Goal: Complete application form

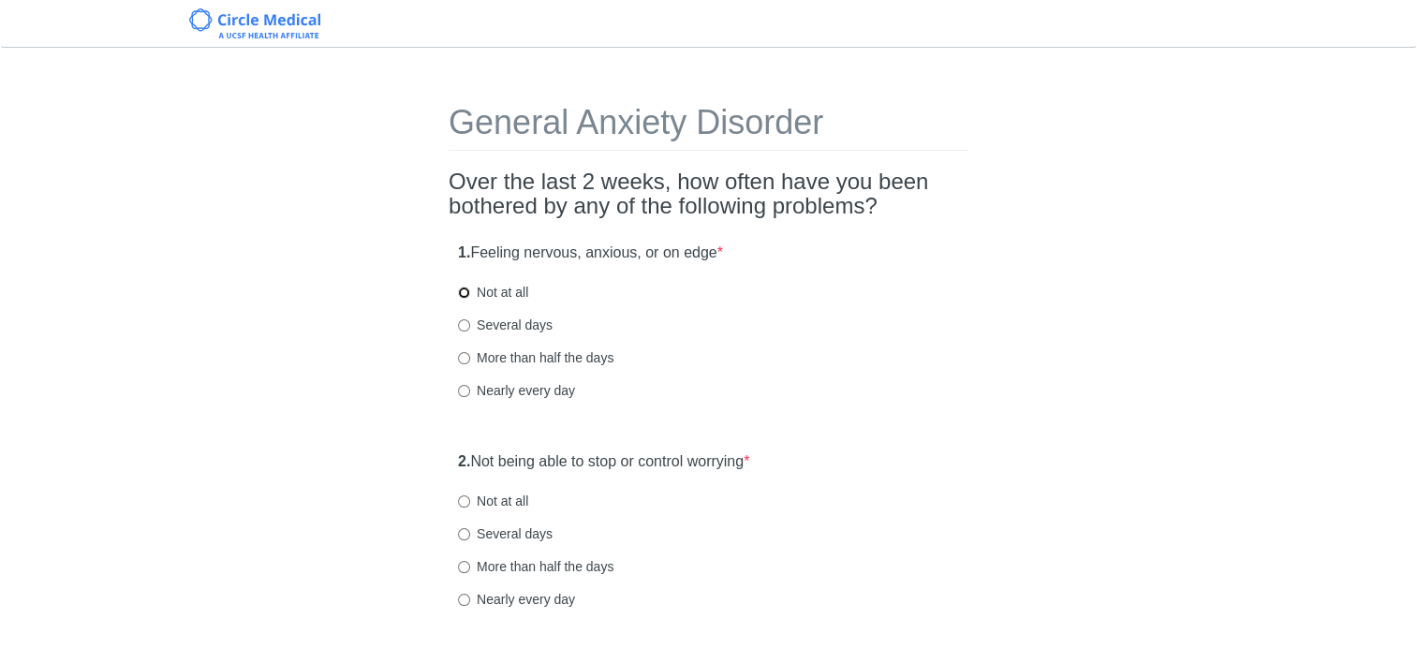
click at [461, 296] on input "Not at all" at bounding box center [464, 293] width 12 height 12
radio input "true"
click at [465, 535] on input "Several days" at bounding box center [464, 534] width 12 height 12
radio input "true"
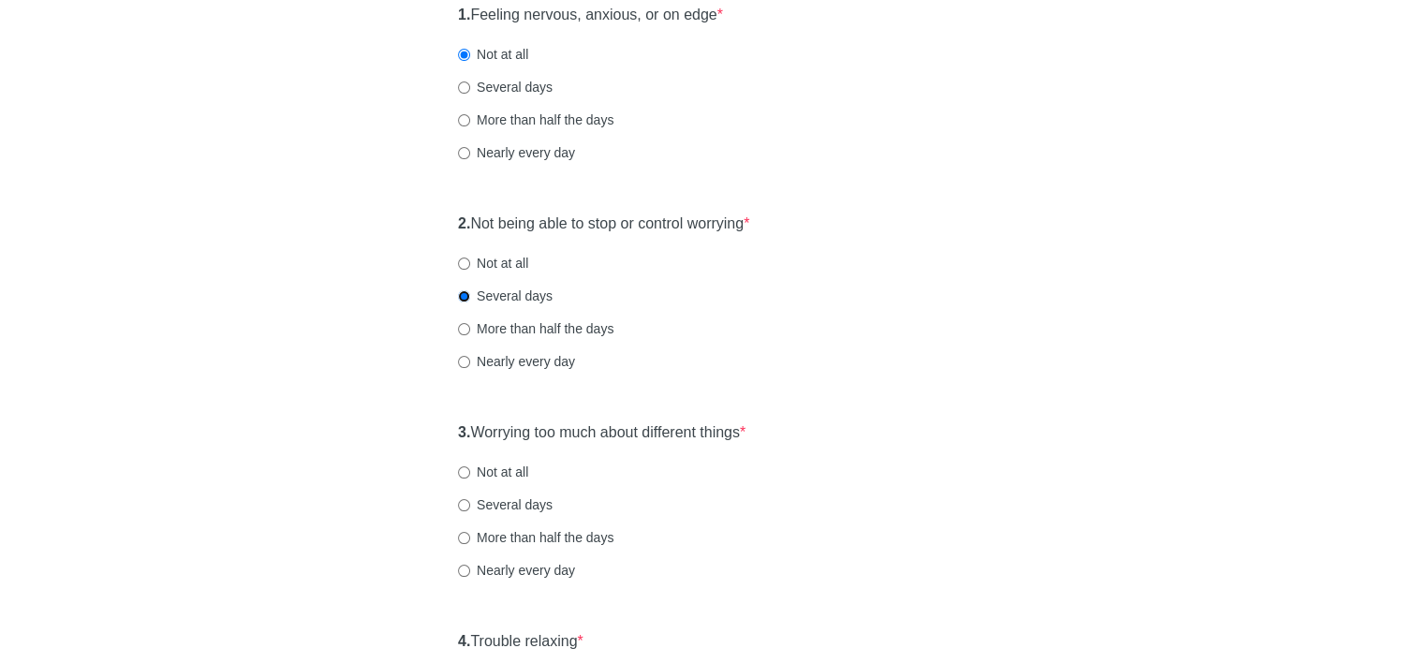
scroll to position [281, 0]
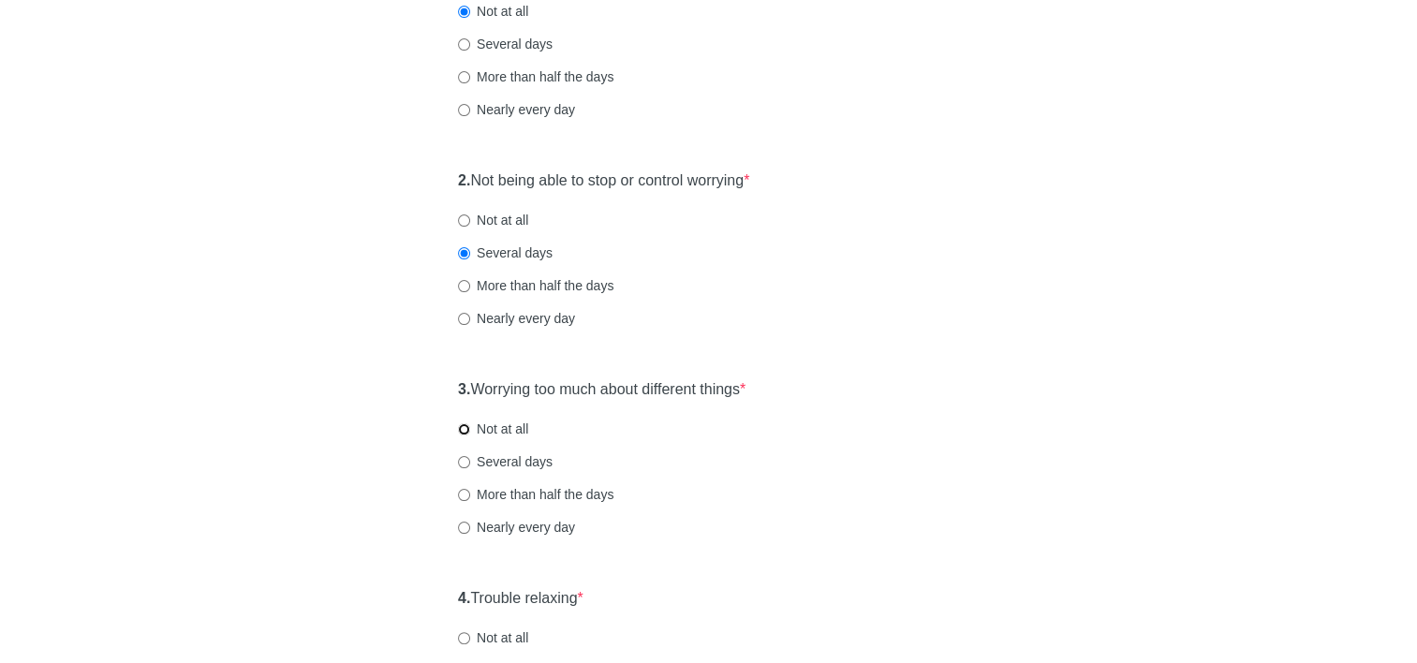
click at [462, 428] on input "Not at all" at bounding box center [464, 429] width 12 height 12
radio input "true"
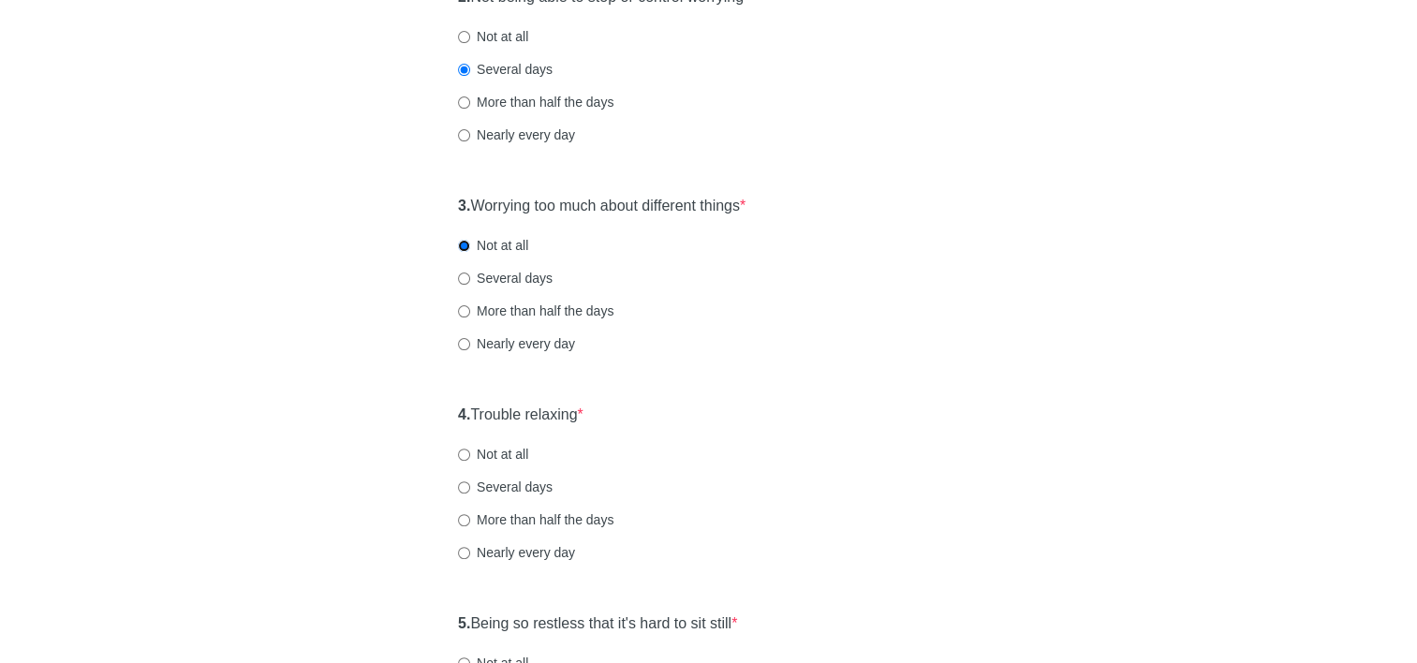
scroll to position [468, 0]
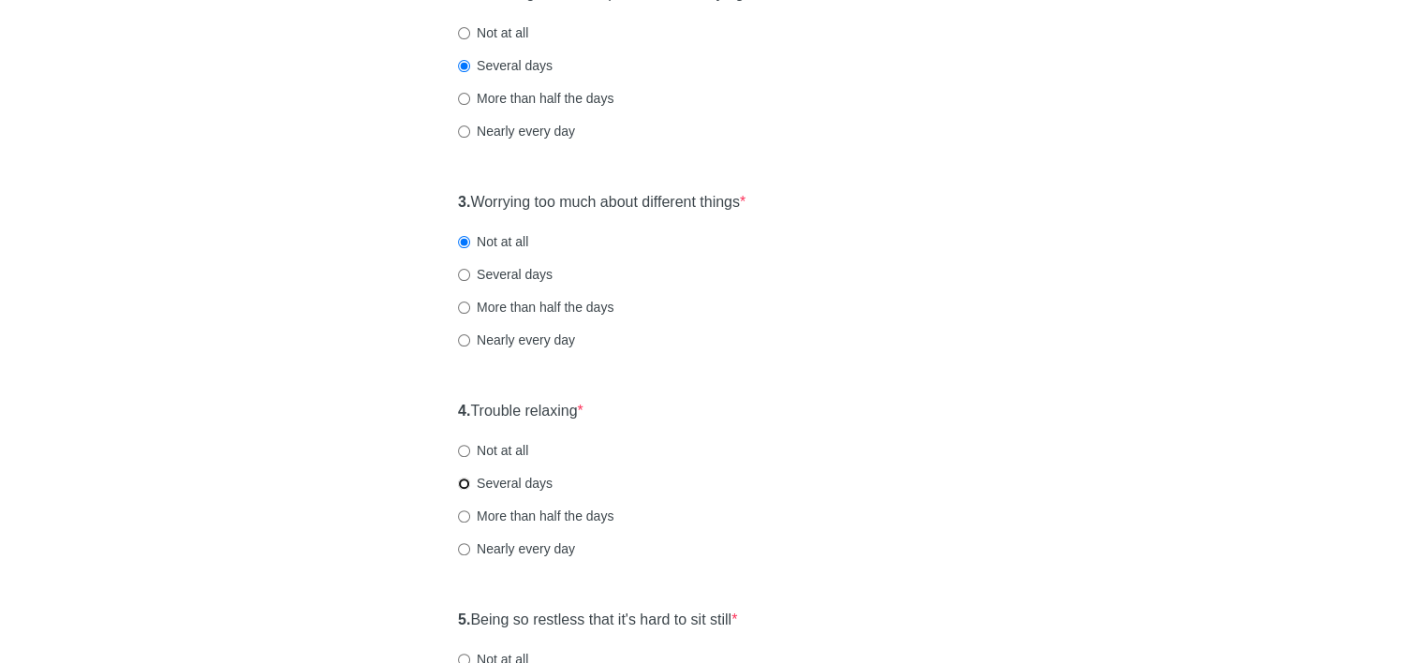
click at [464, 482] on input "Several days" at bounding box center [464, 484] width 12 height 12
radio input "true"
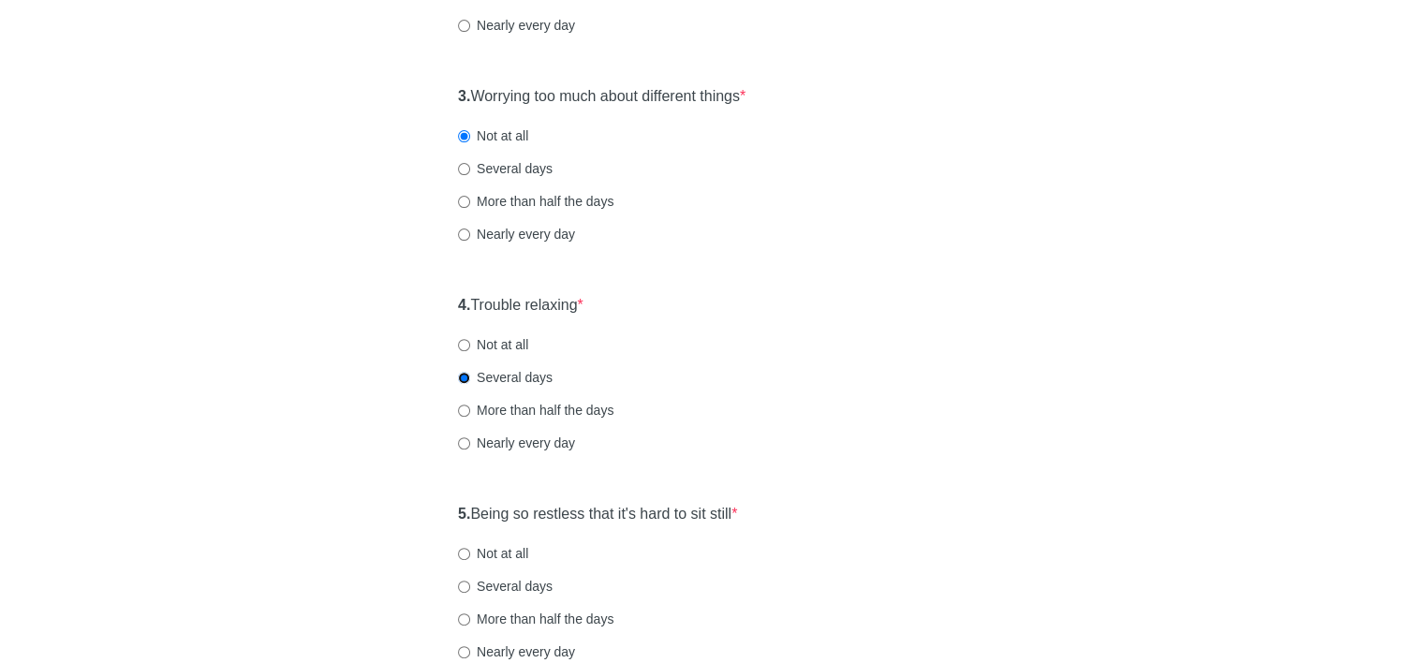
scroll to position [656, 0]
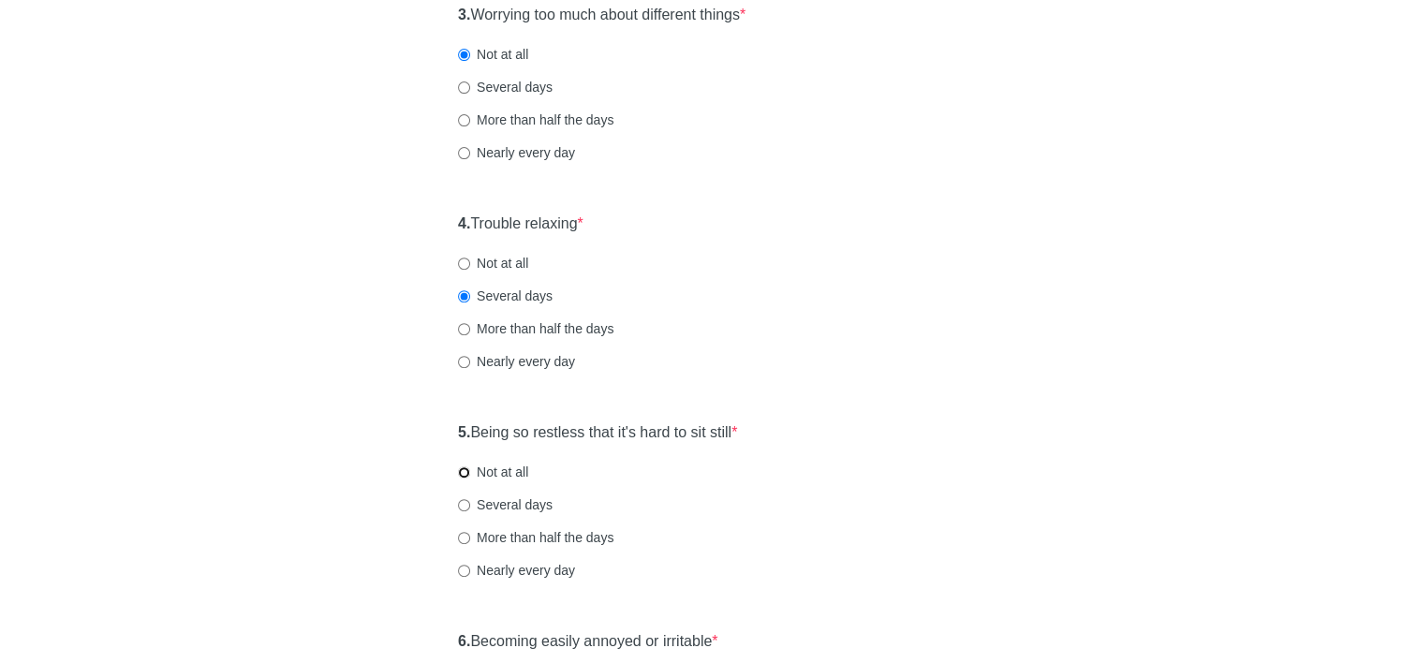
click at [462, 472] on input "Not at all" at bounding box center [464, 472] width 12 height 12
radio input "true"
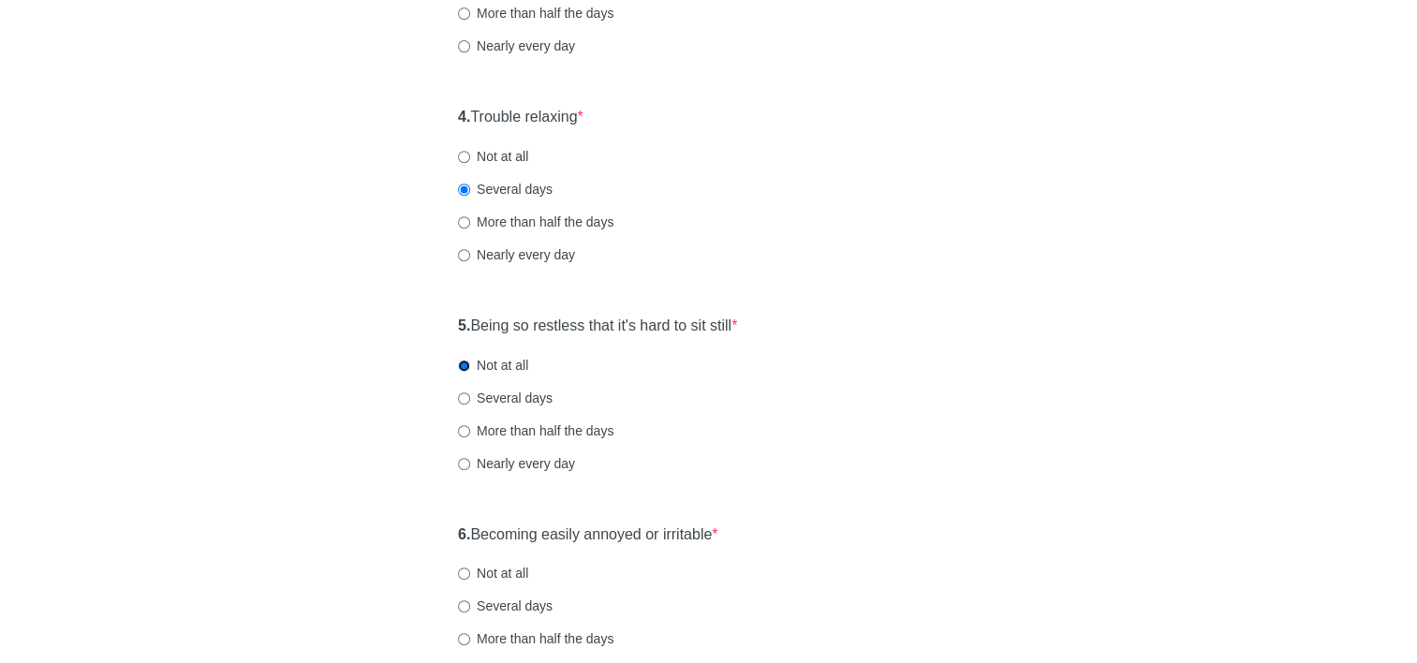
scroll to position [843, 0]
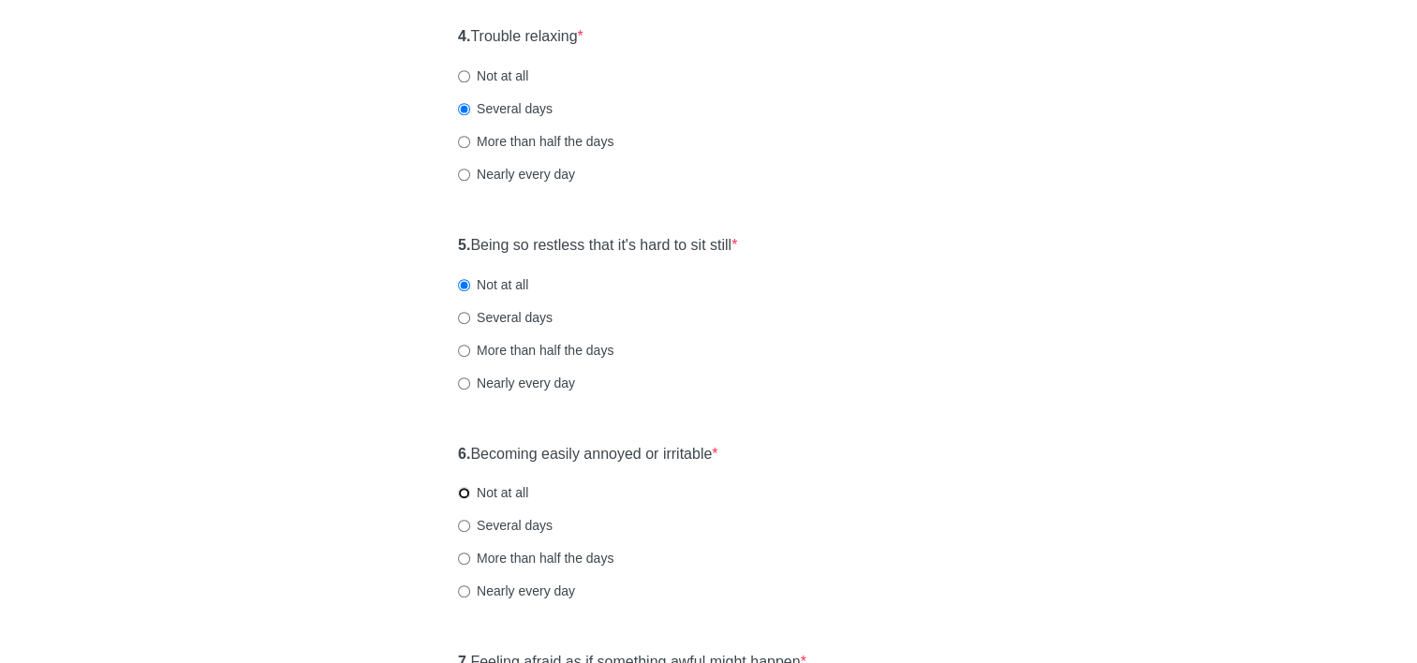
click at [458, 498] on input "Not at all" at bounding box center [464, 493] width 12 height 12
radio input "true"
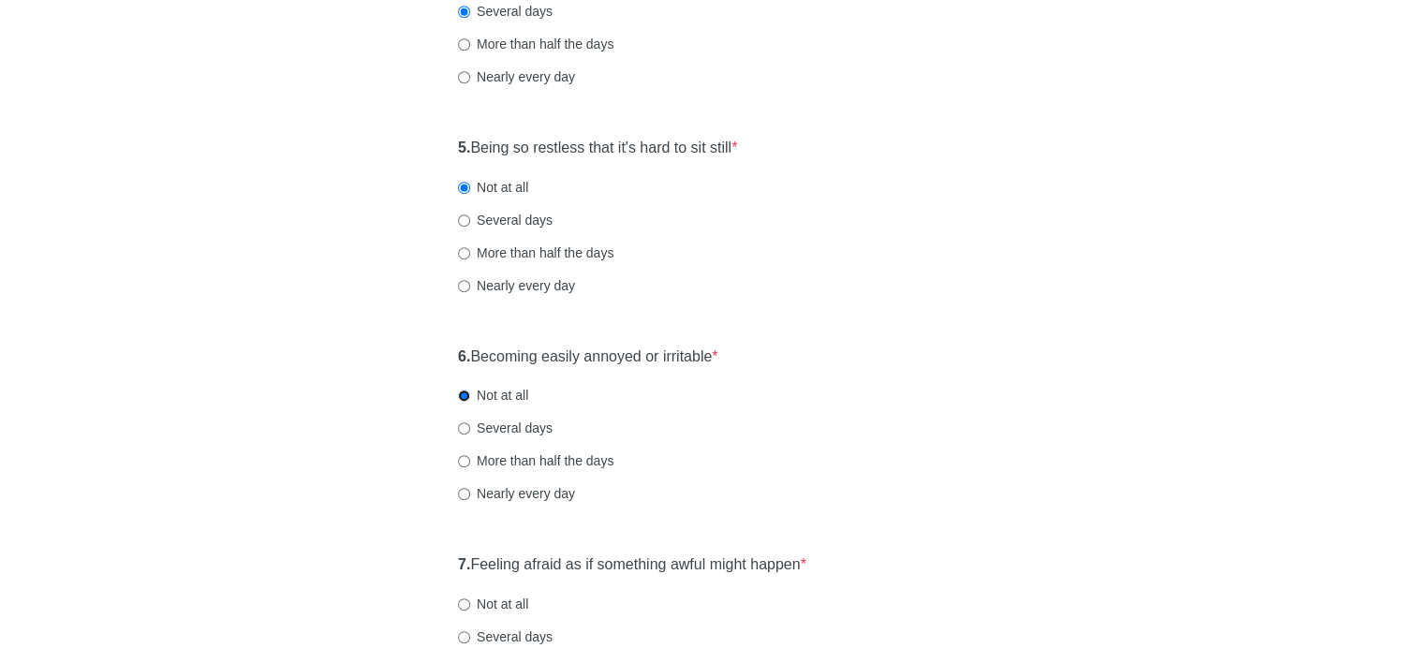
scroll to position [1030, 0]
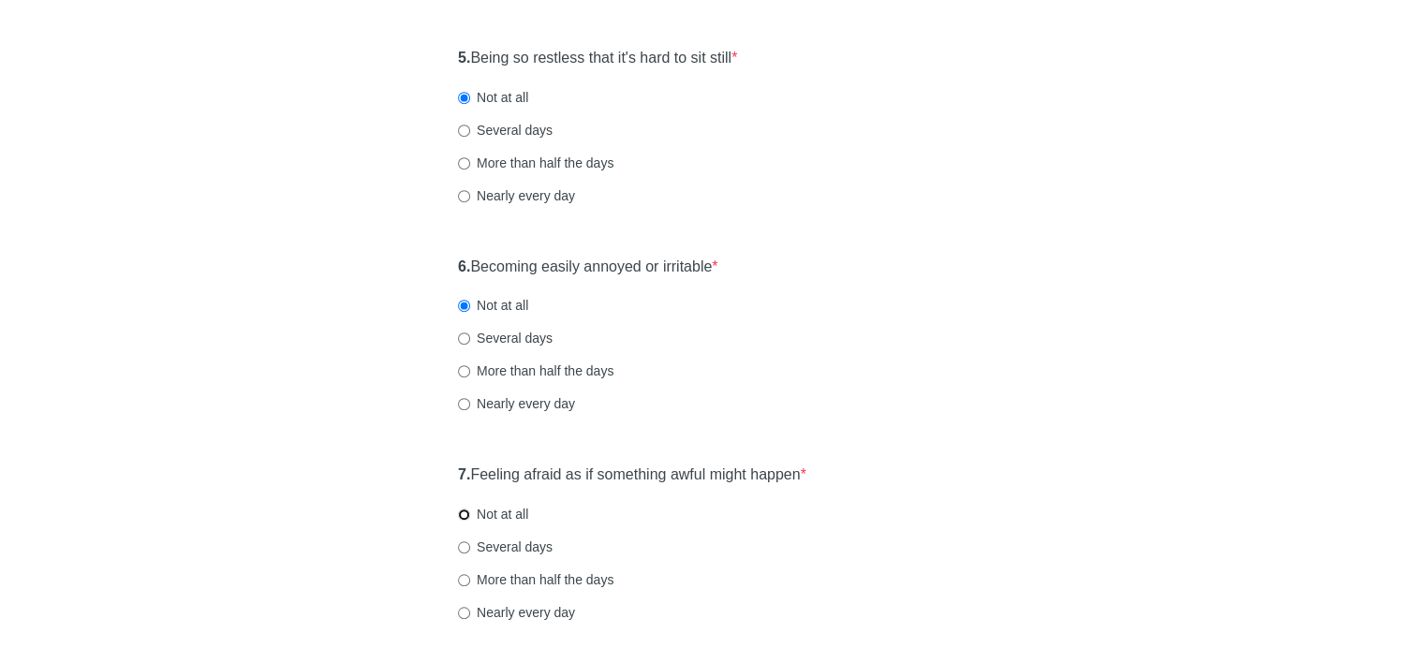
drag, startPoint x: 461, startPoint y: 514, endPoint x: 489, endPoint y: 522, distance: 29.1
click at [462, 514] on input "Not at all" at bounding box center [464, 515] width 12 height 12
radio input "true"
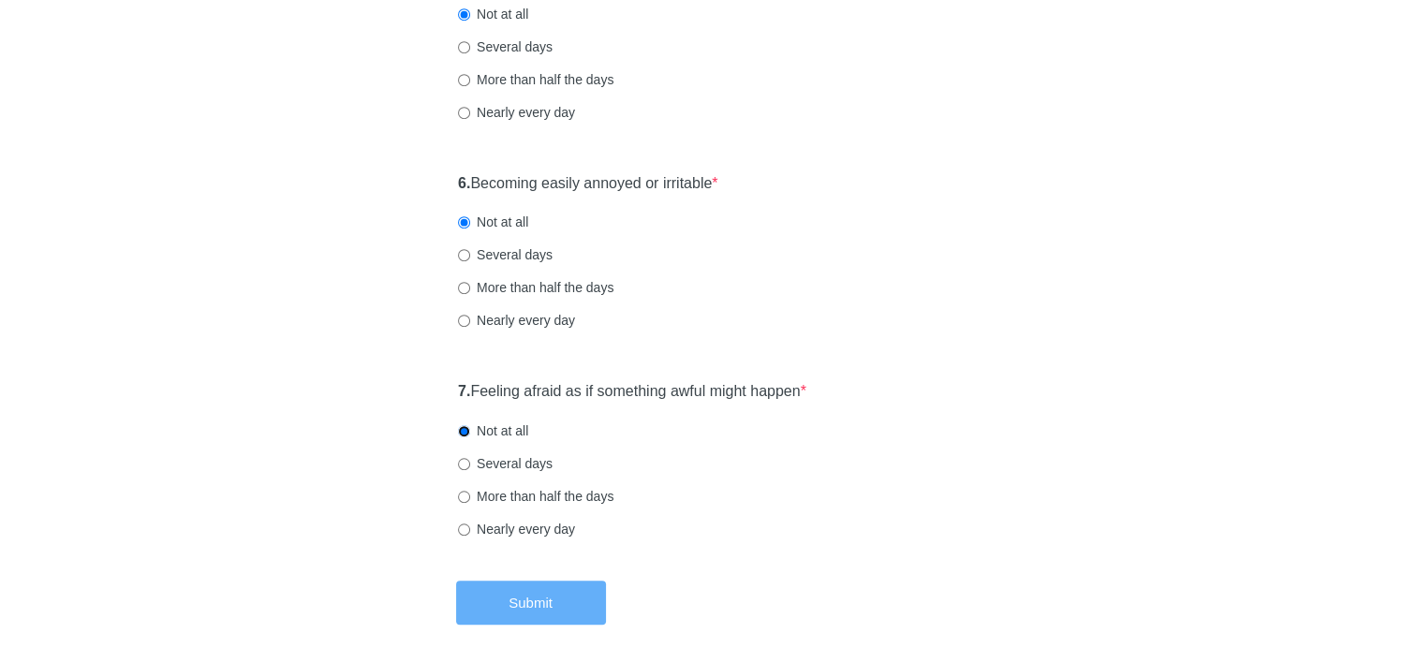
scroll to position [1187, 0]
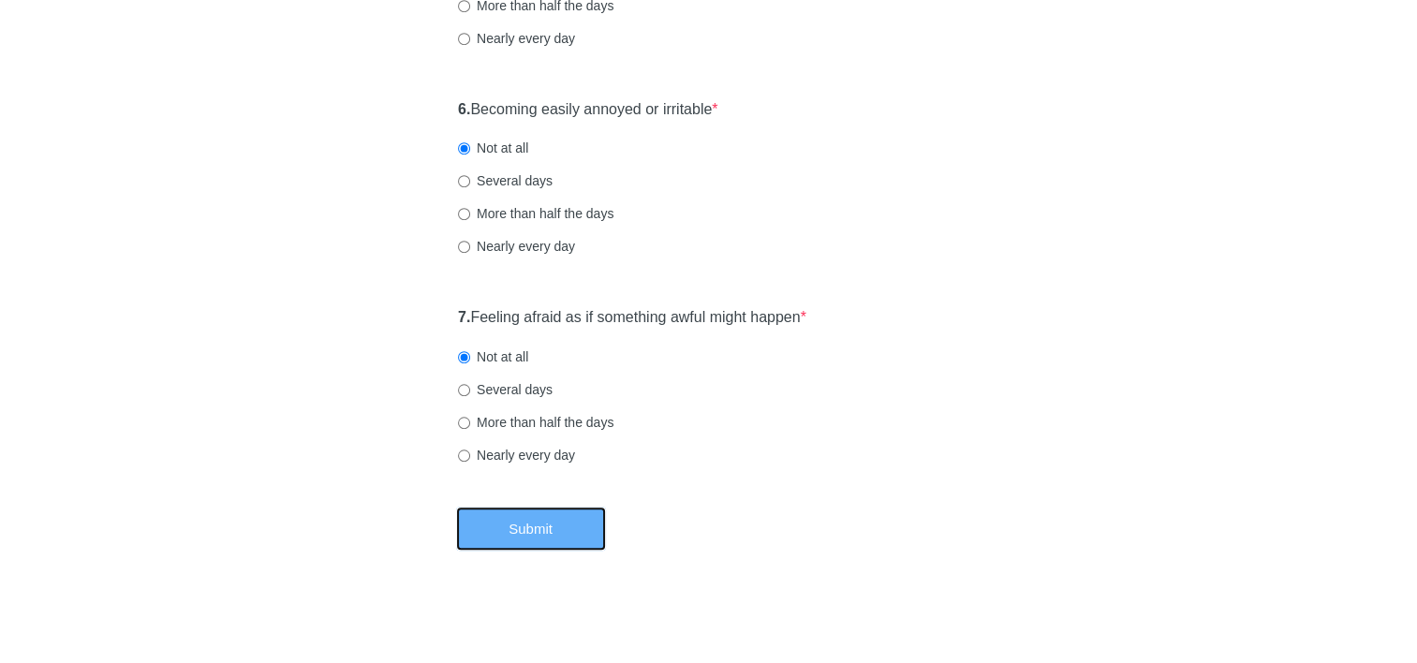
click at [521, 521] on button "Submit" at bounding box center [531, 529] width 150 height 44
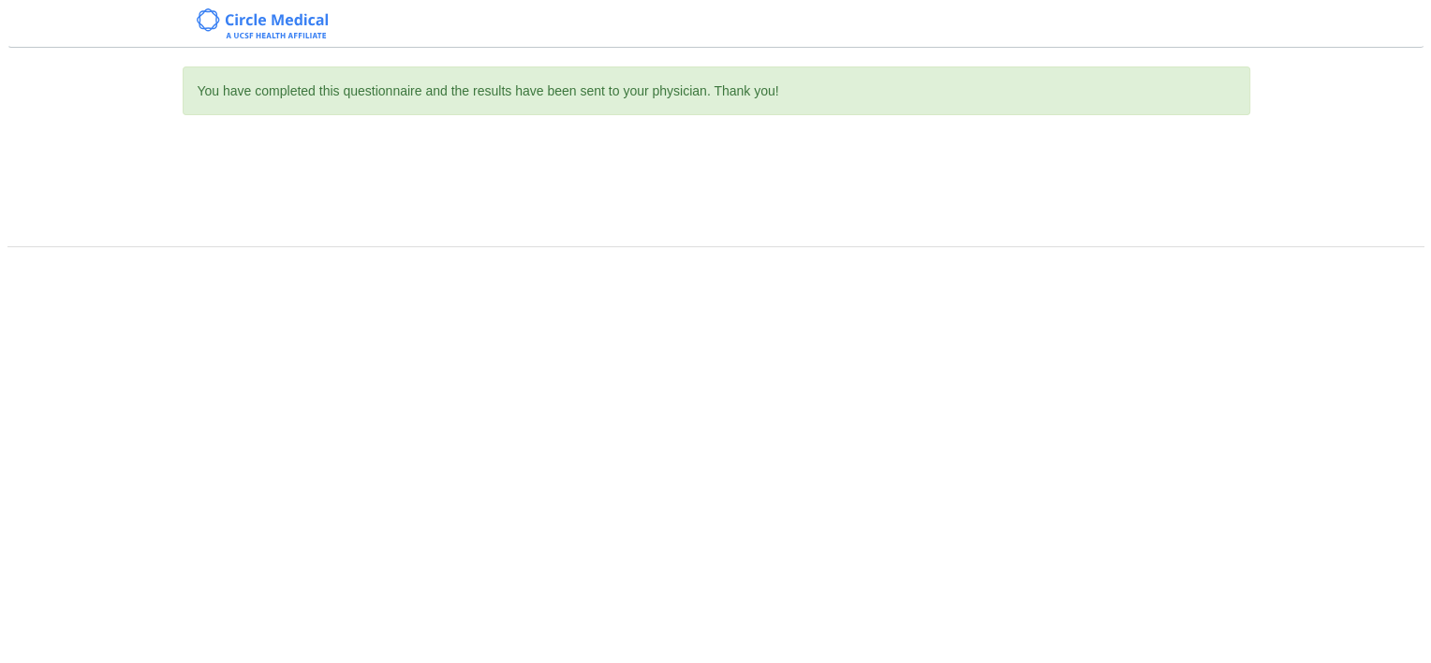
scroll to position [0, 0]
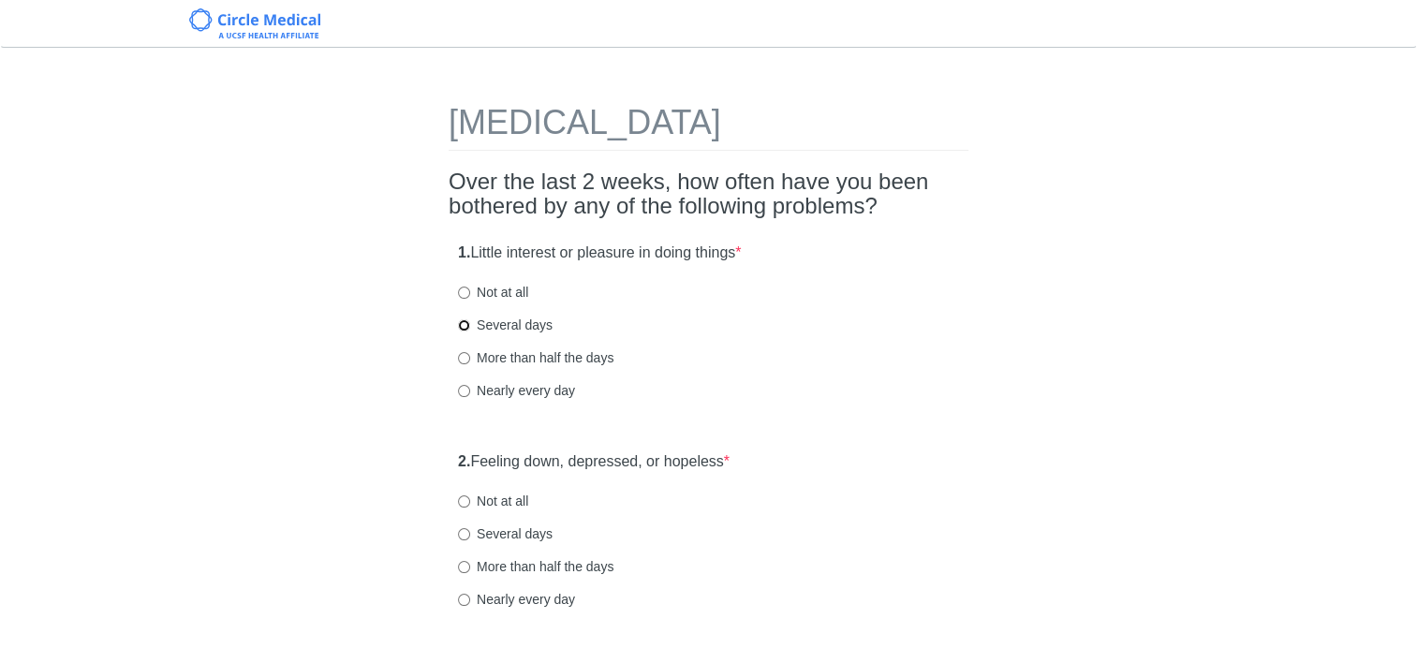
click at [462, 321] on input "Several days" at bounding box center [464, 325] width 12 height 12
radio input "true"
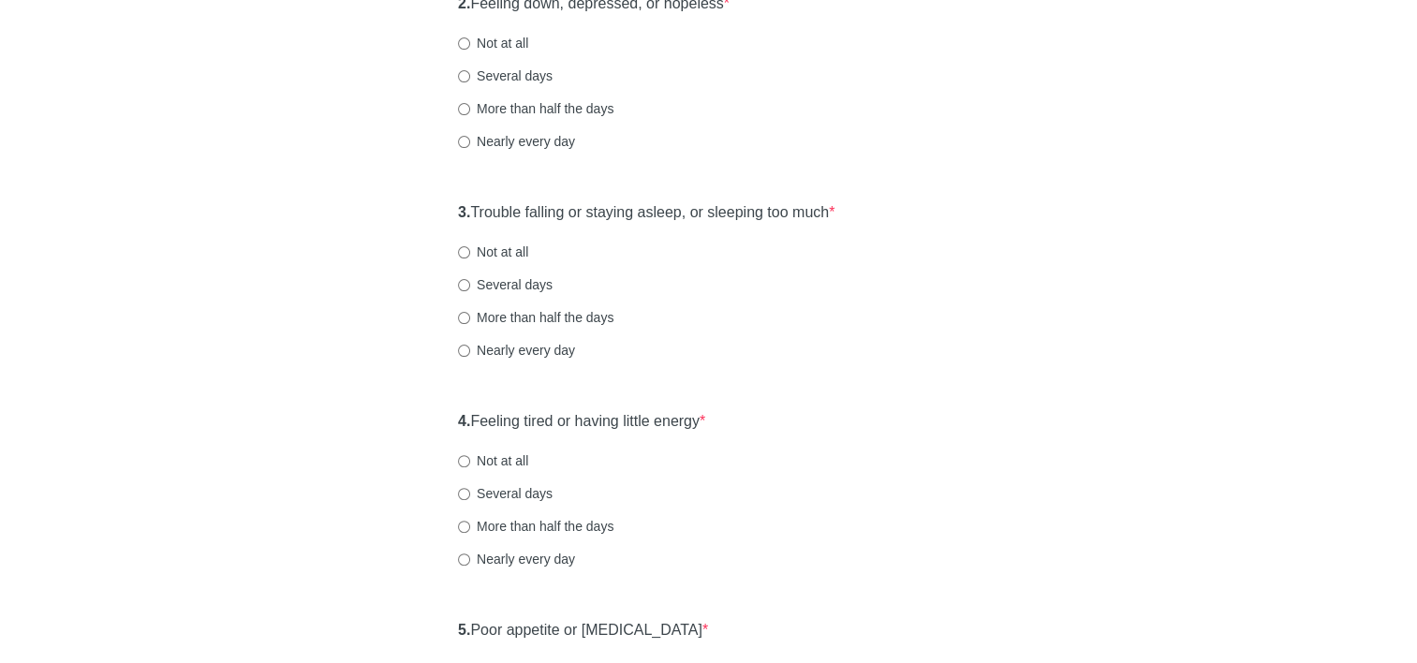
scroll to position [468, 0]
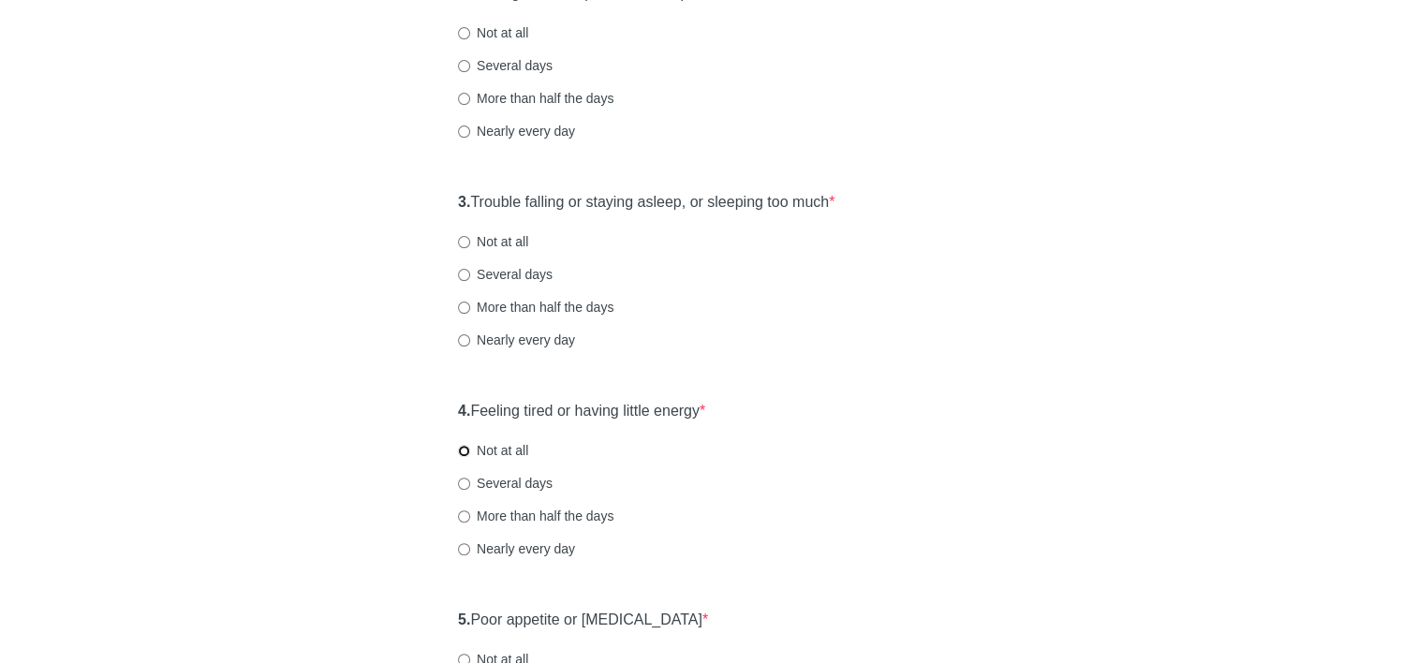
click at [463, 453] on input "Not at all" at bounding box center [464, 451] width 12 height 12
radio input "true"
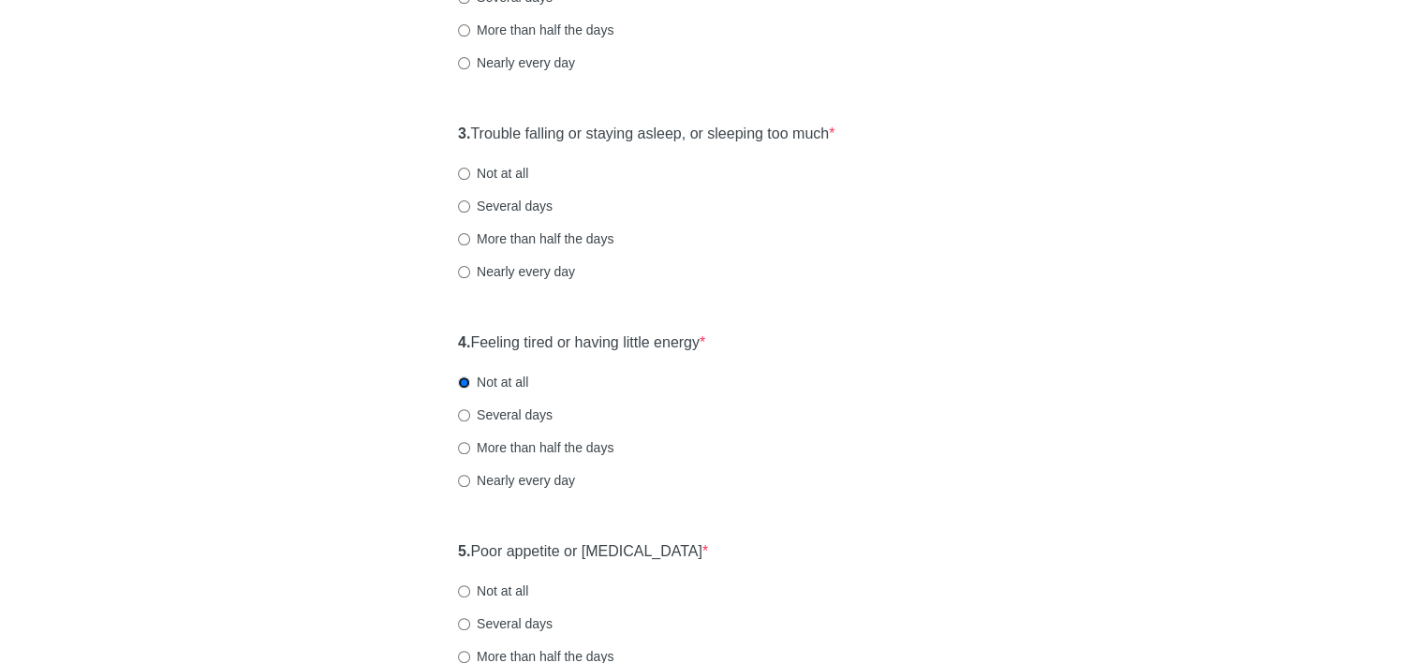
scroll to position [656, 0]
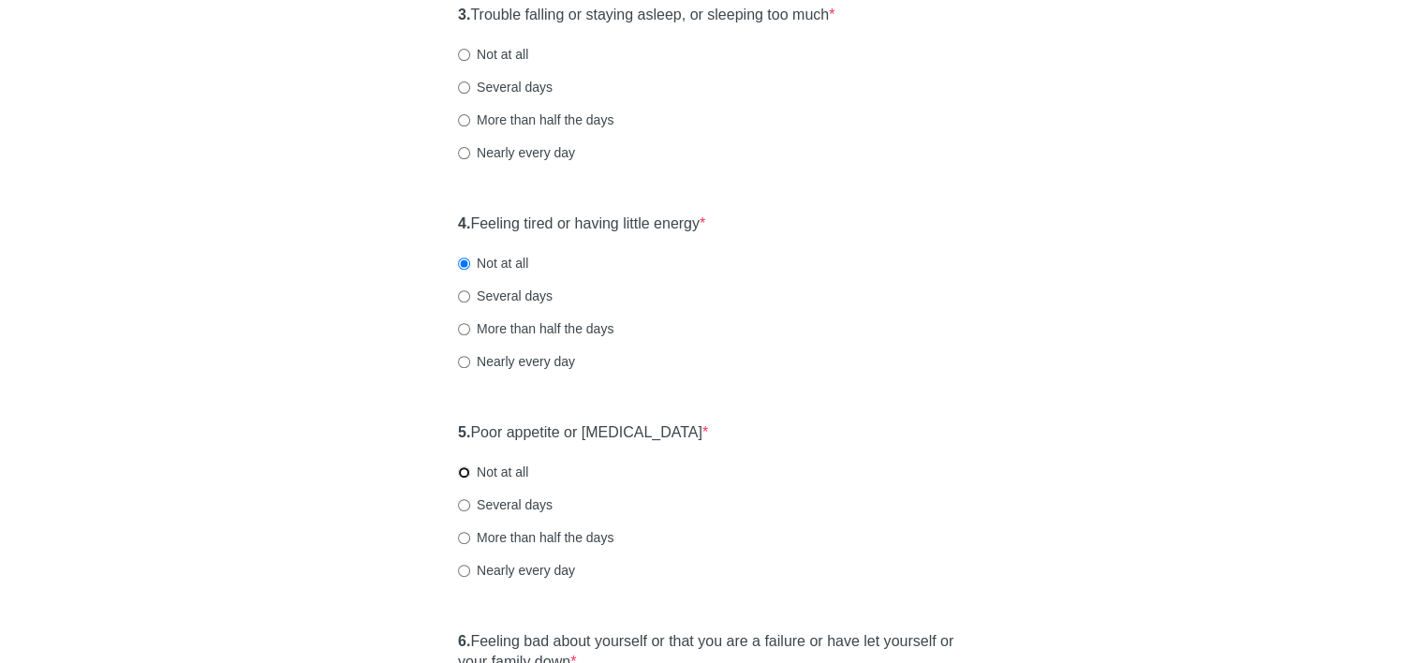
click at [462, 474] on input "Not at all" at bounding box center [464, 472] width 12 height 12
radio input "true"
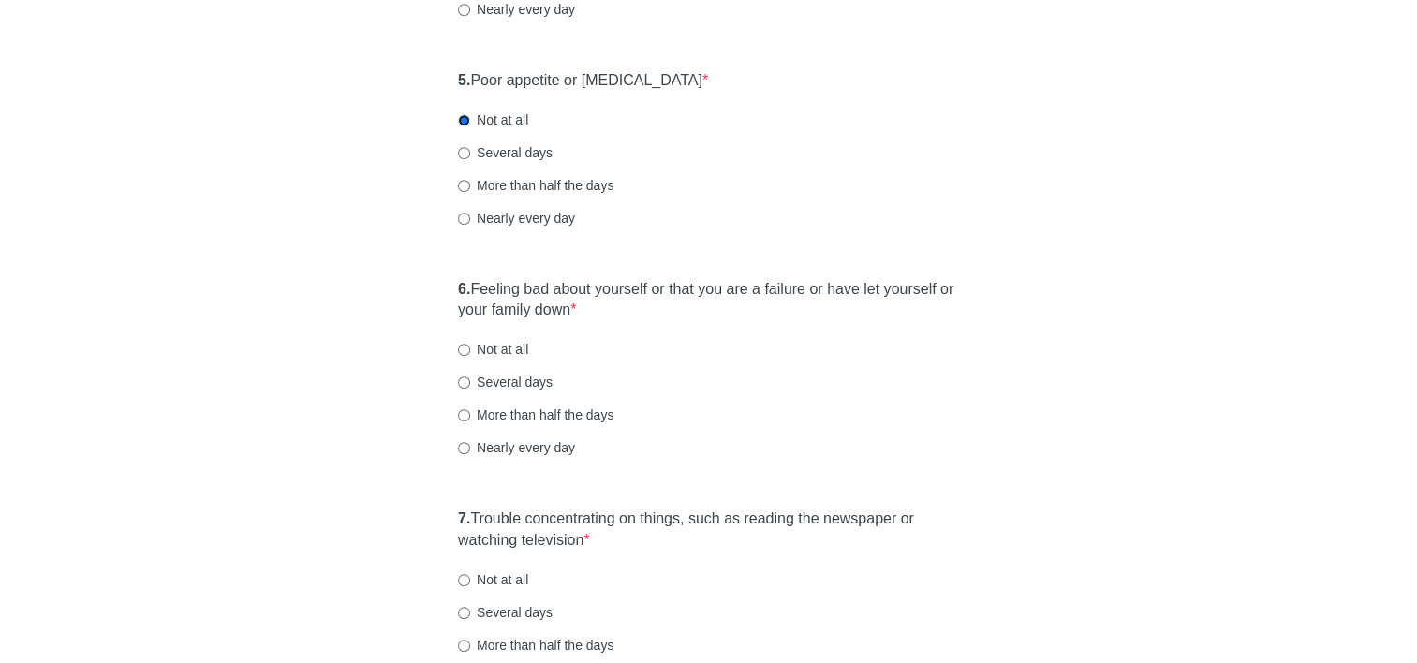
scroll to position [1030, 0]
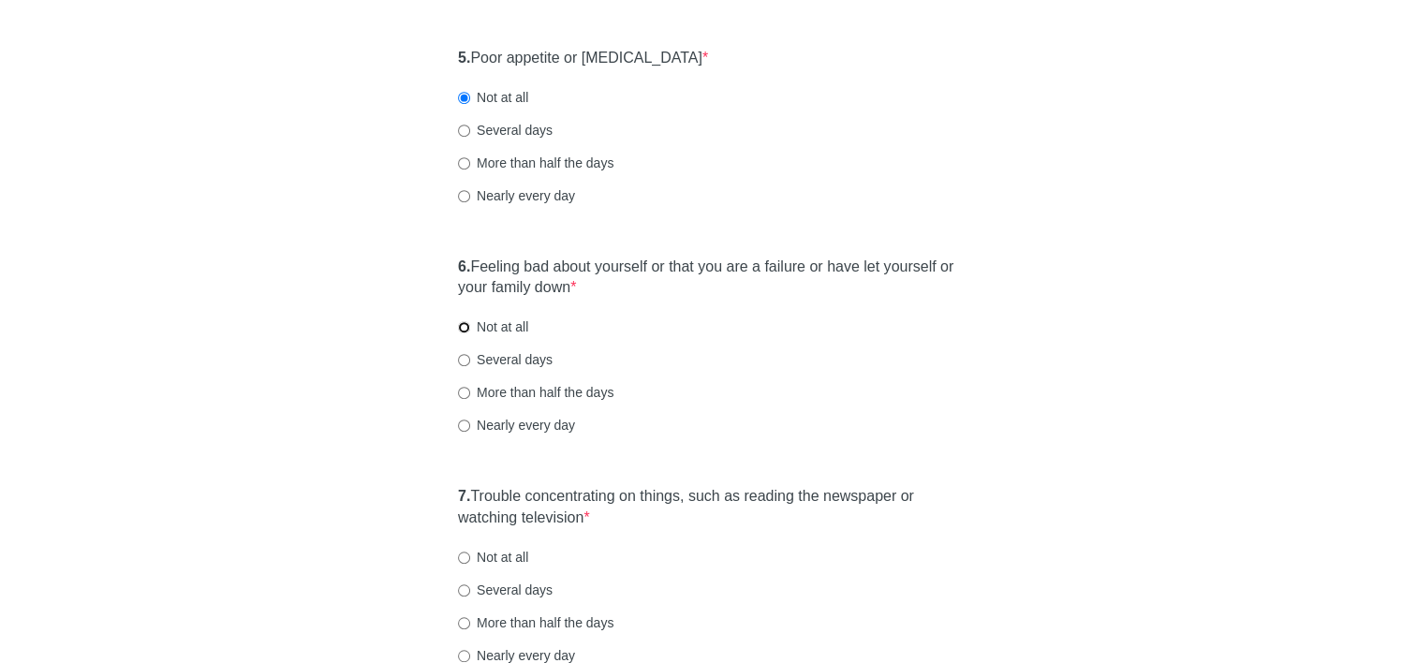
click at [467, 329] on input "Not at all" at bounding box center [464, 327] width 12 height 12
radio input "true"
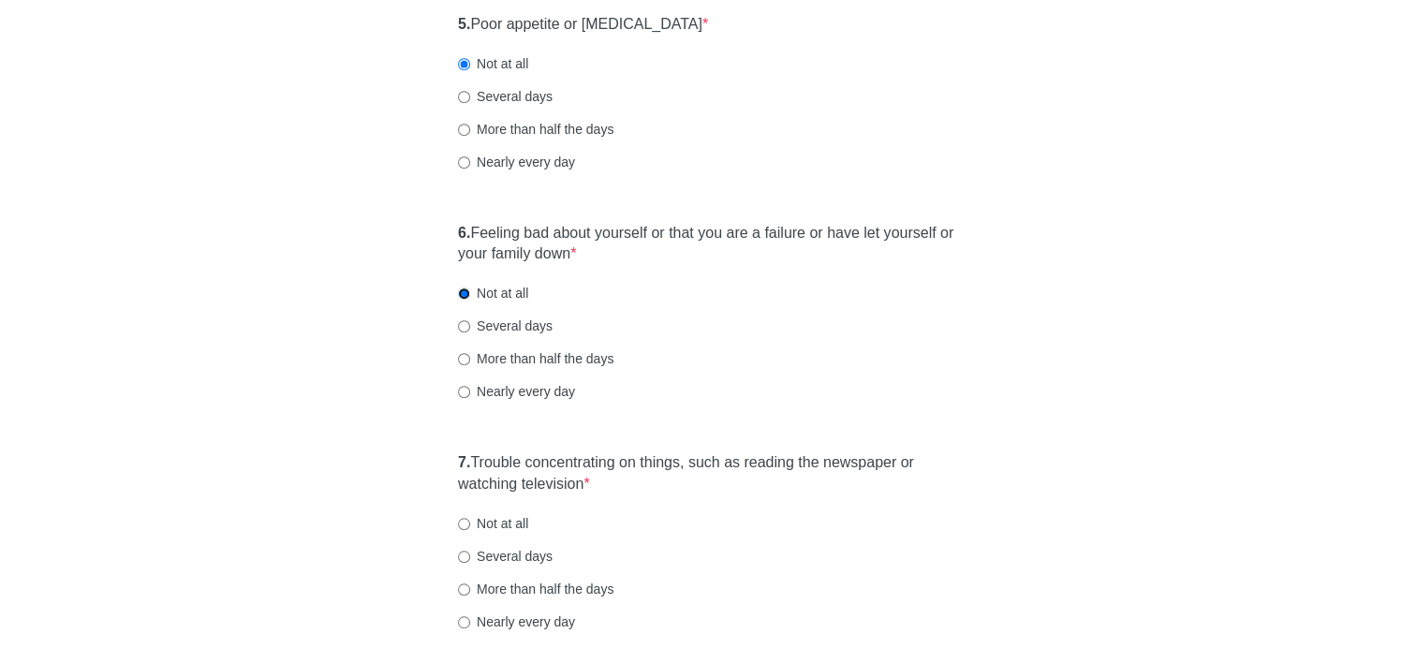
scroll to position [1124, 0]
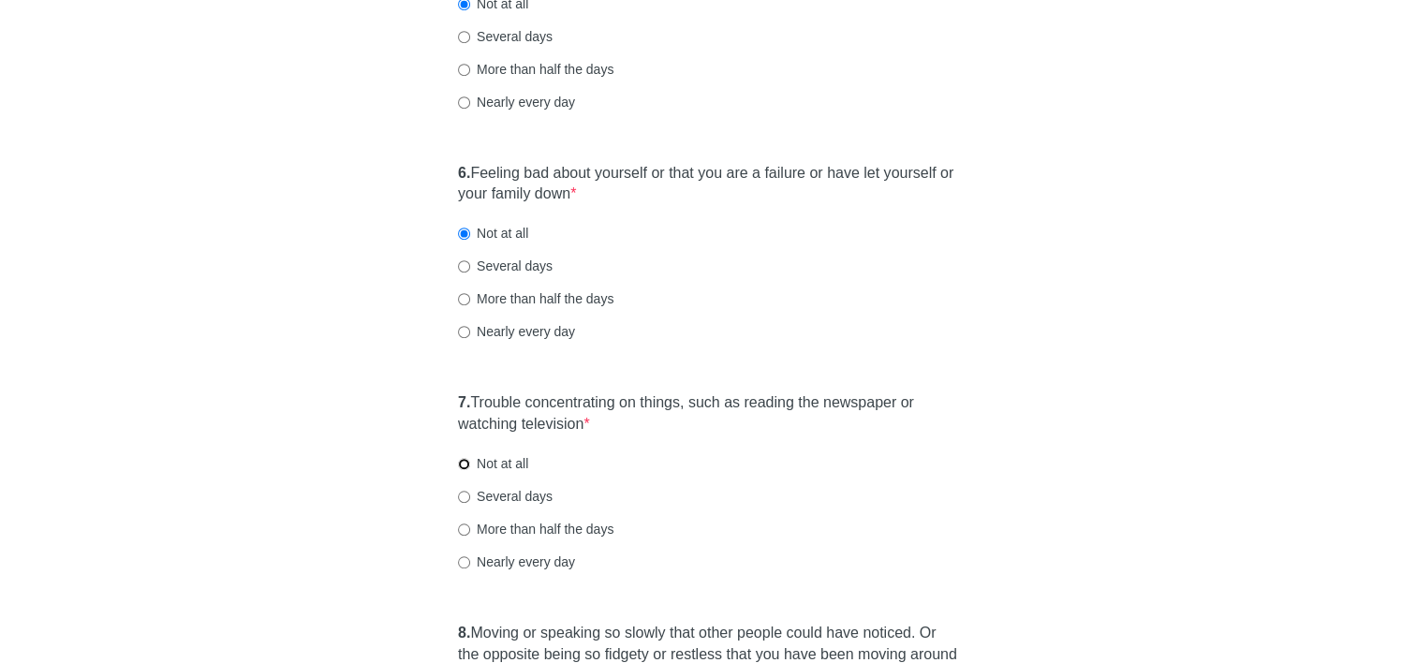
click at [469, 464] on input "Not at all" at bounding box center [464, 464] width 12 height 12
radio input "true"
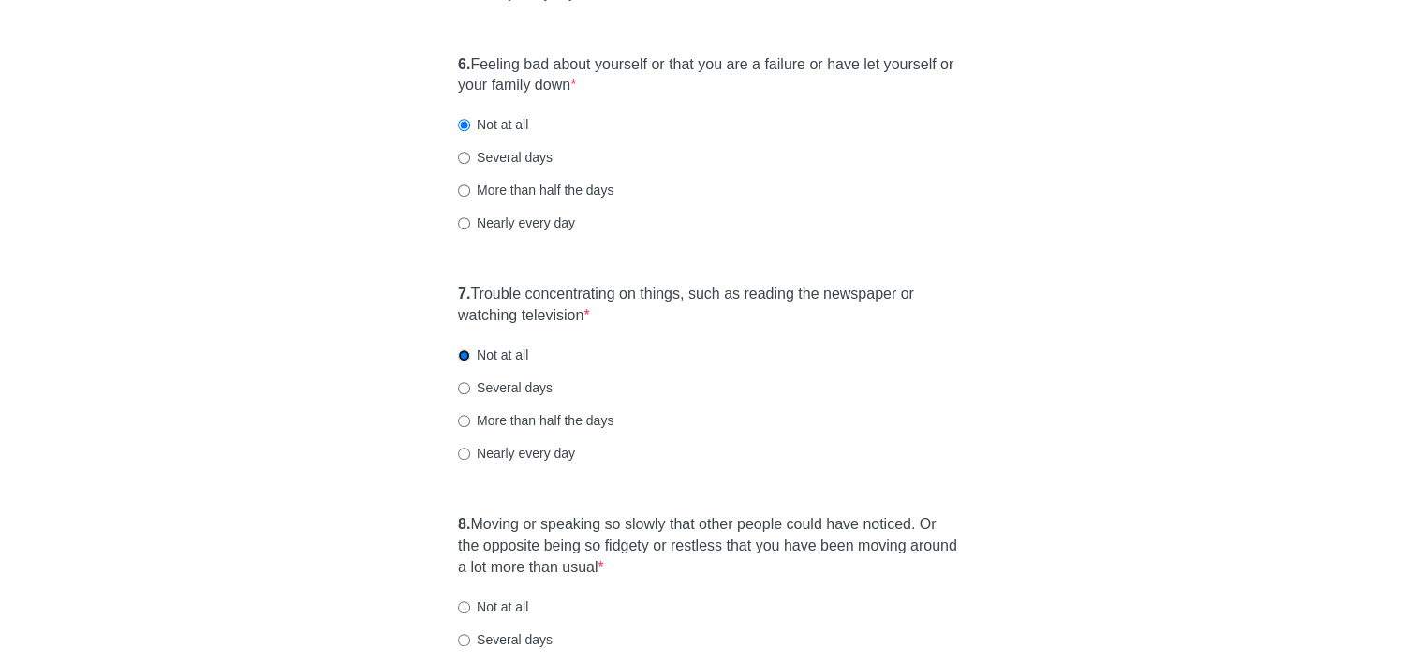
scroll to position [1311, 0]
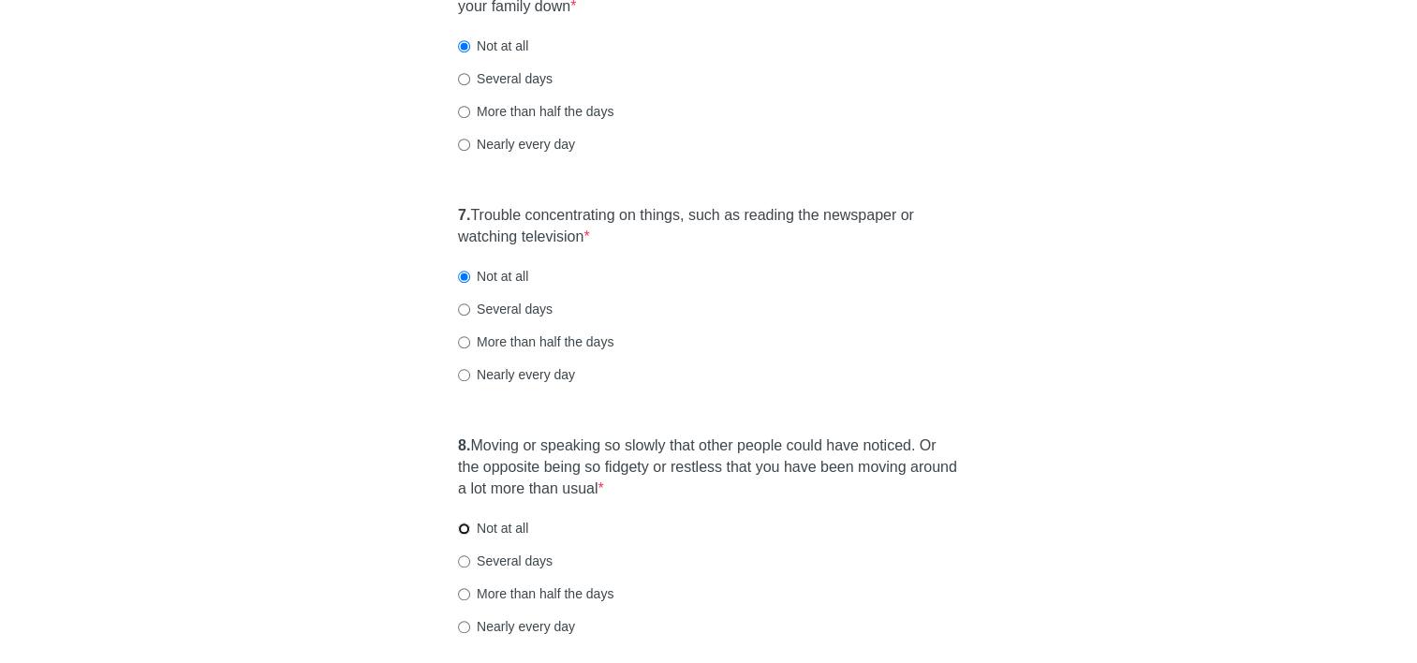
click at [461, 526] on input "Not at all" at bounding box center [464, 529] width 12 height 12
radio input "true"
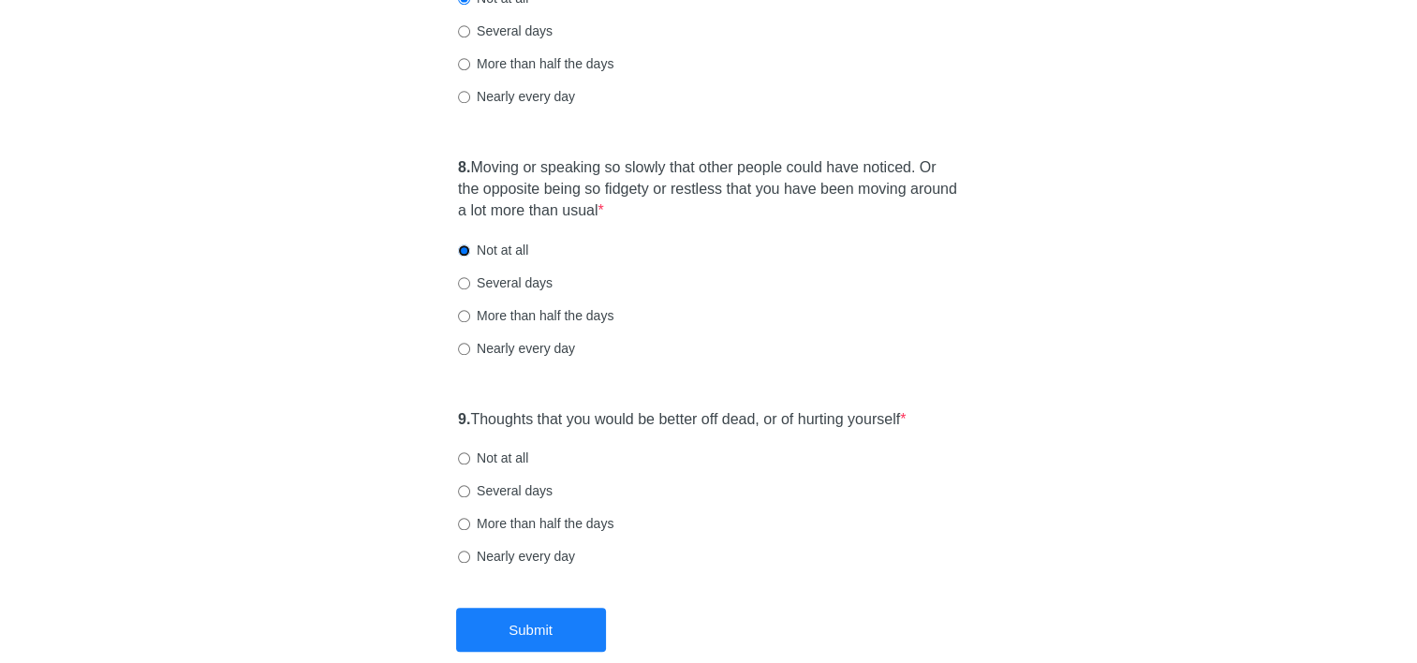
scroll to position [1592, 0]
click at [465, 453] on input "Not at all" at bounding box center [464, 456] width 12 height 12
radio input "true"
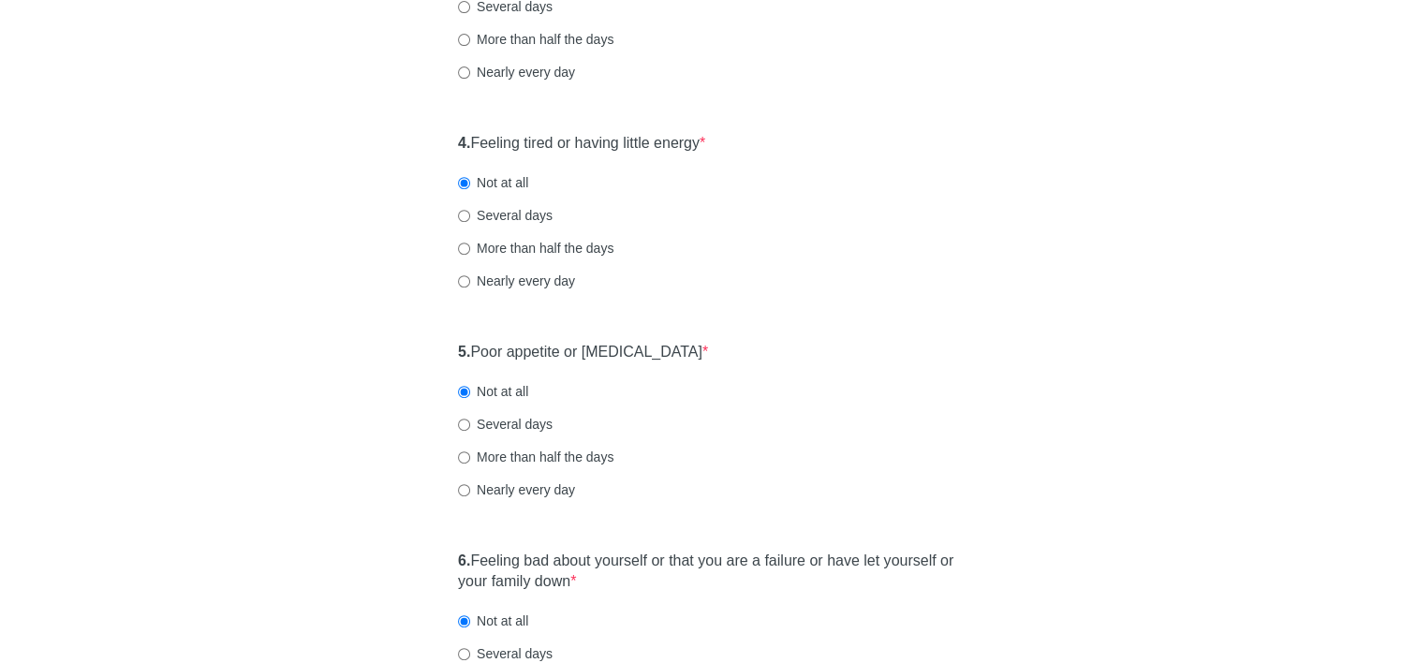
scroll to position [562, 0]
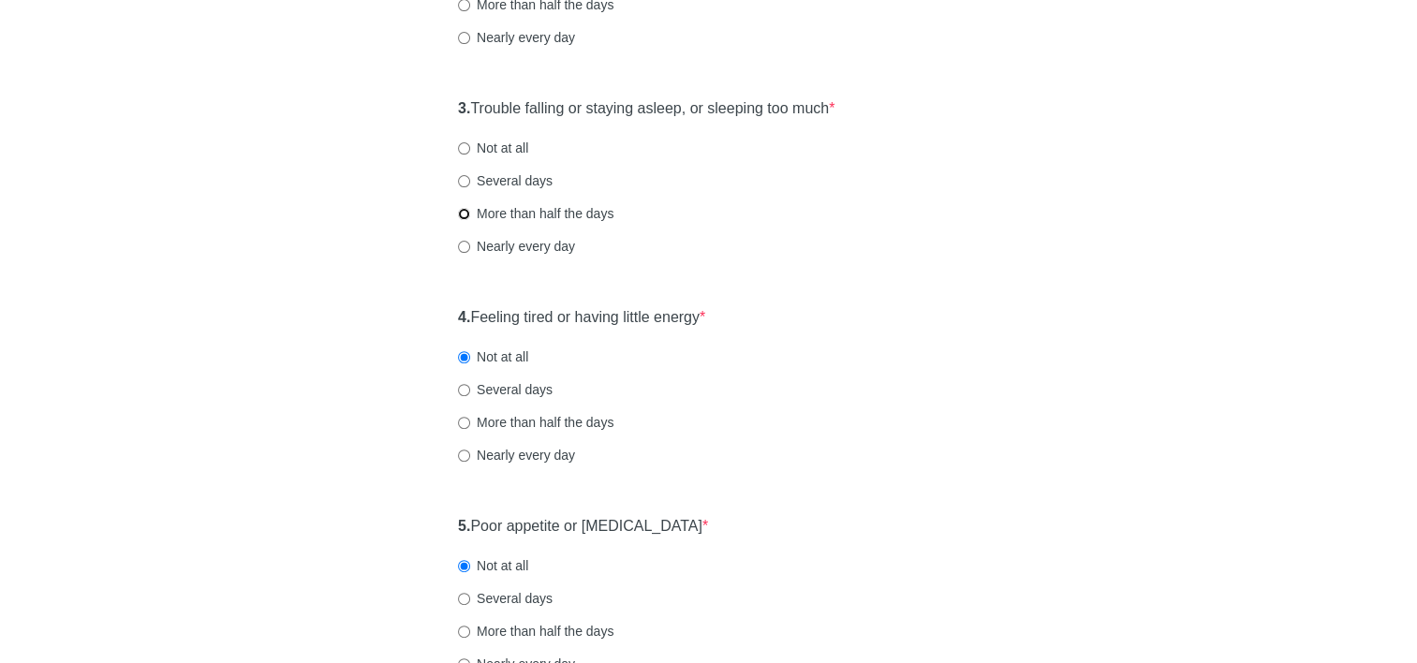
click at [465, 215] on input "More than half the days" at bounding box center [464, 214] width 12 height 12
radio input "true"
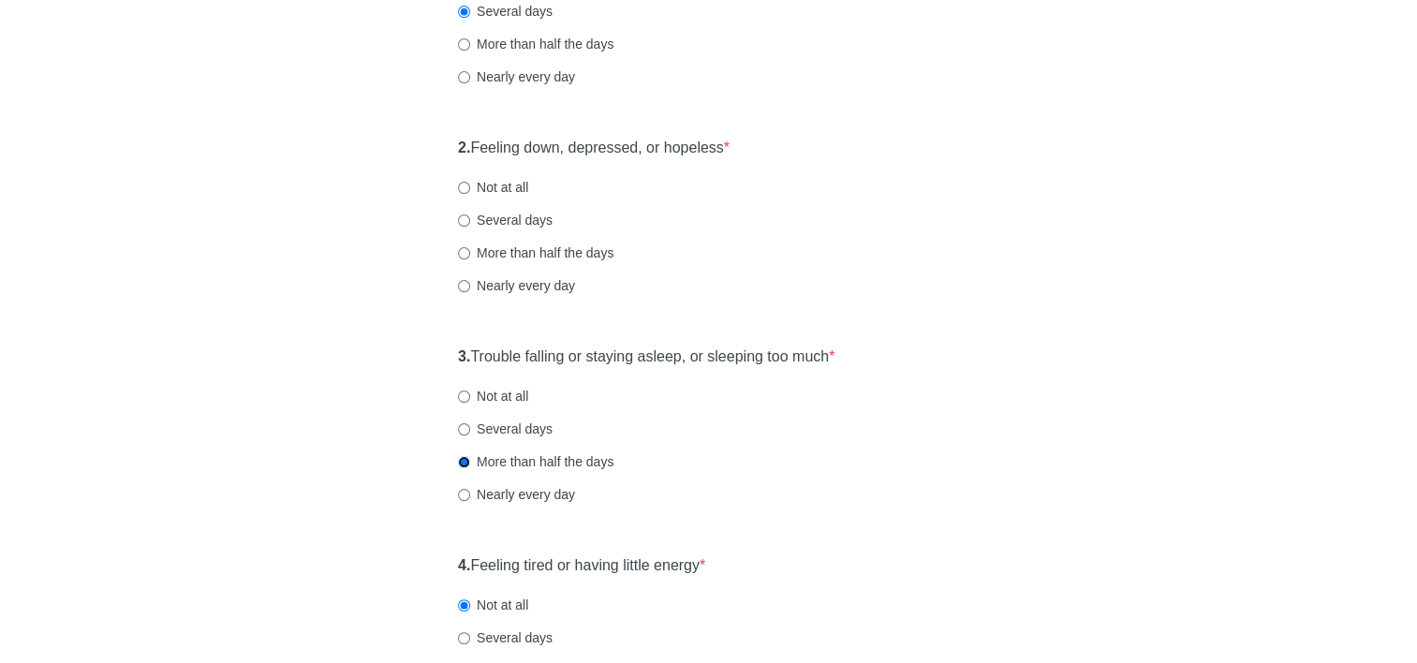
scroll to position [281, 0]
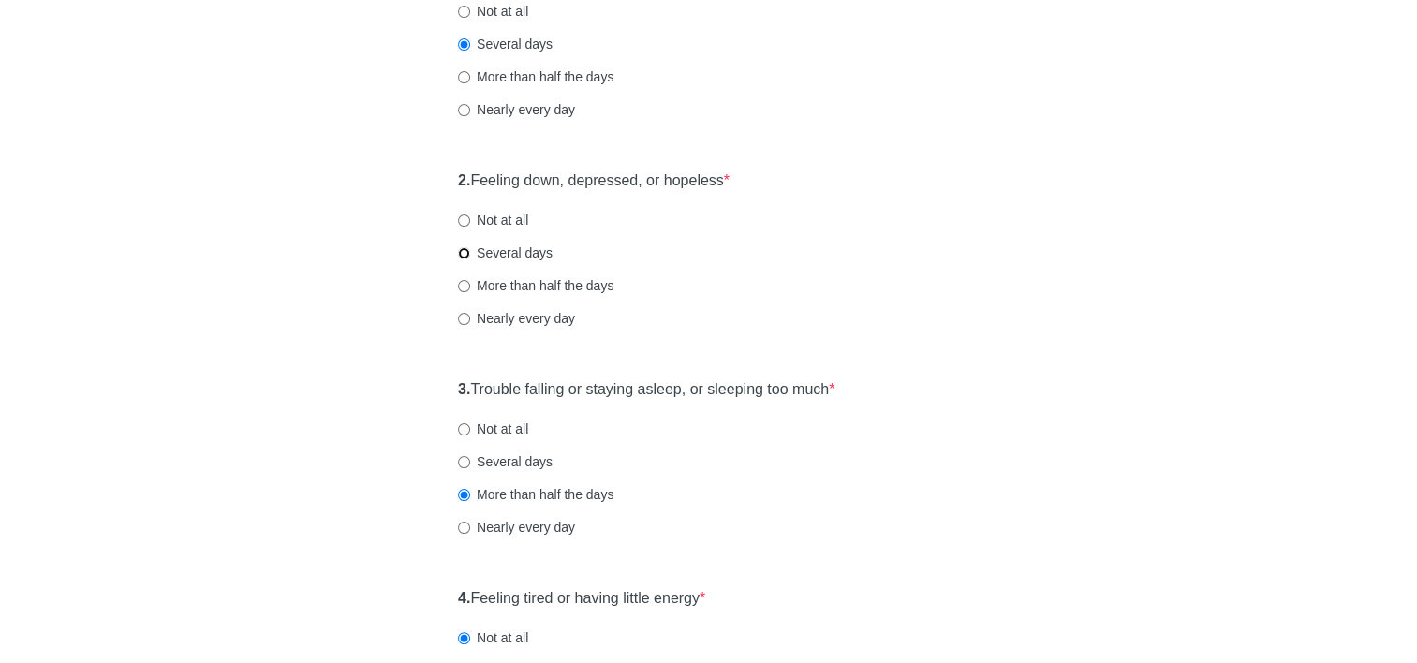
click at [465, 251] on input "Several days" at bounding box center [464, 253] width 12 height 12
radio input "true"
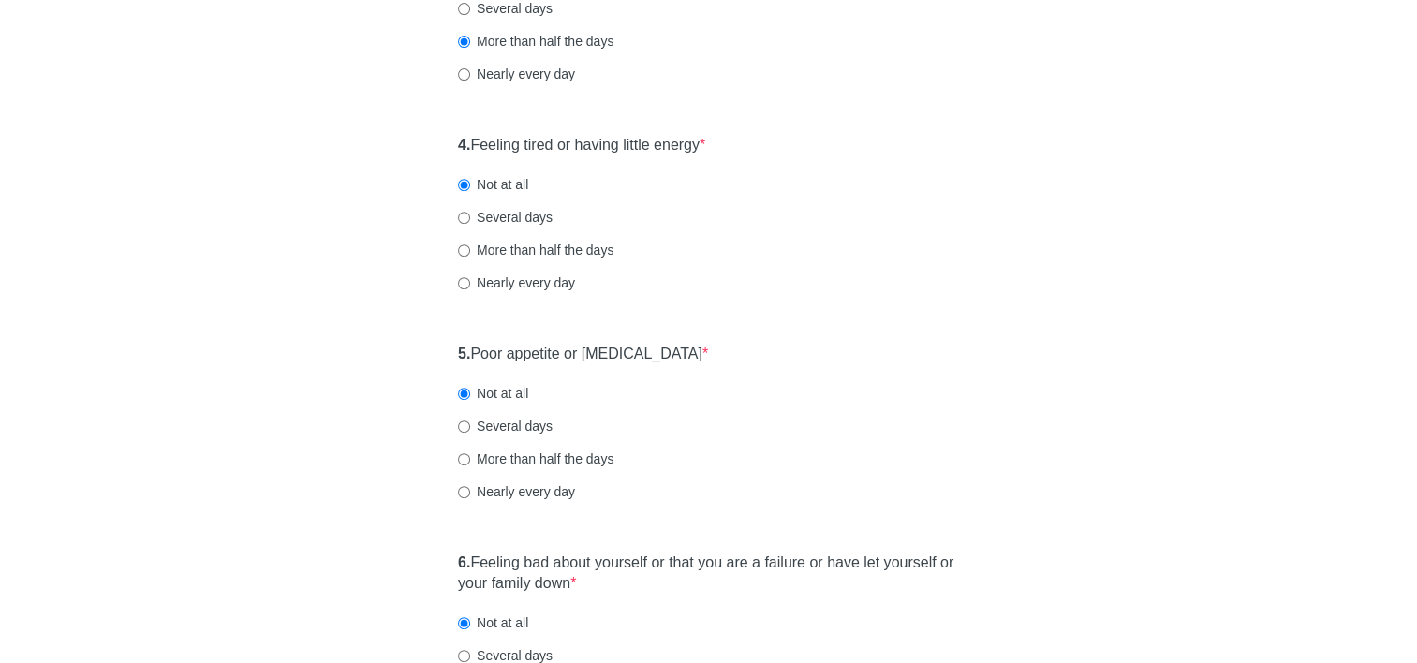
scroll to position [622, 0]
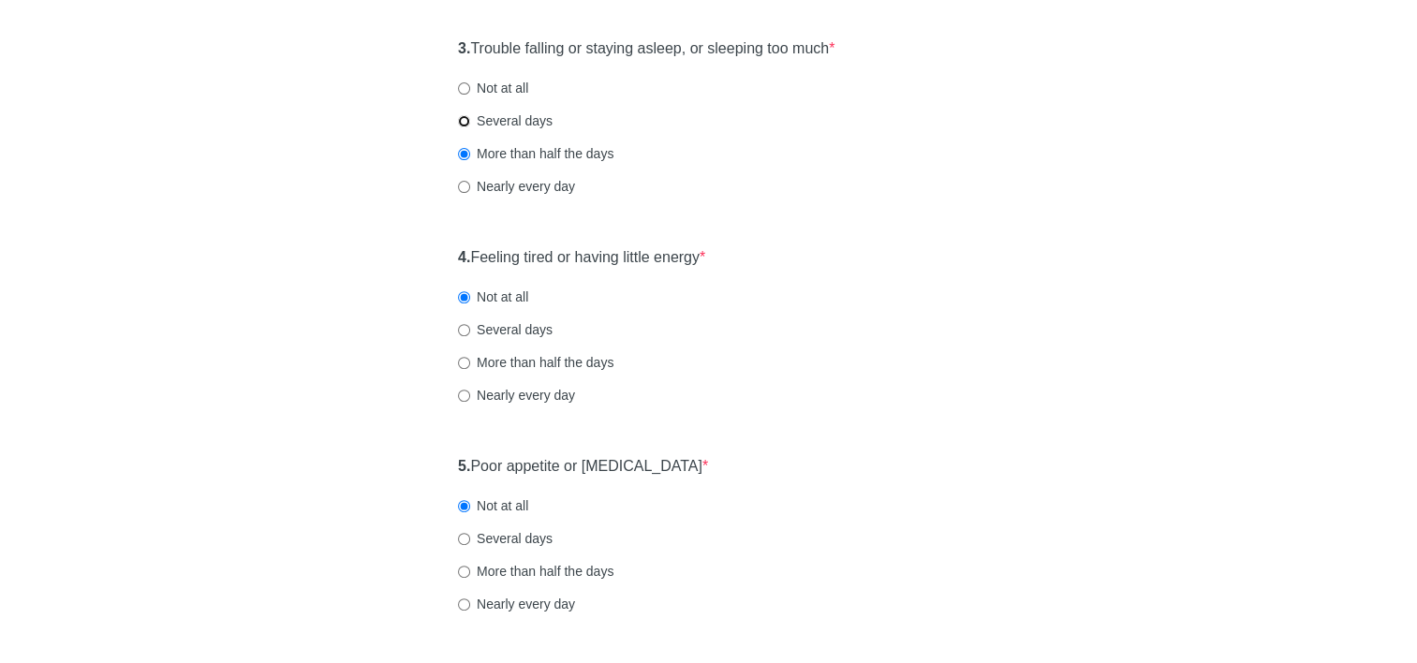
click at [468, 122] on input "Several days" at bounding box center [464, 121] width 12 height 12
radio input "true"
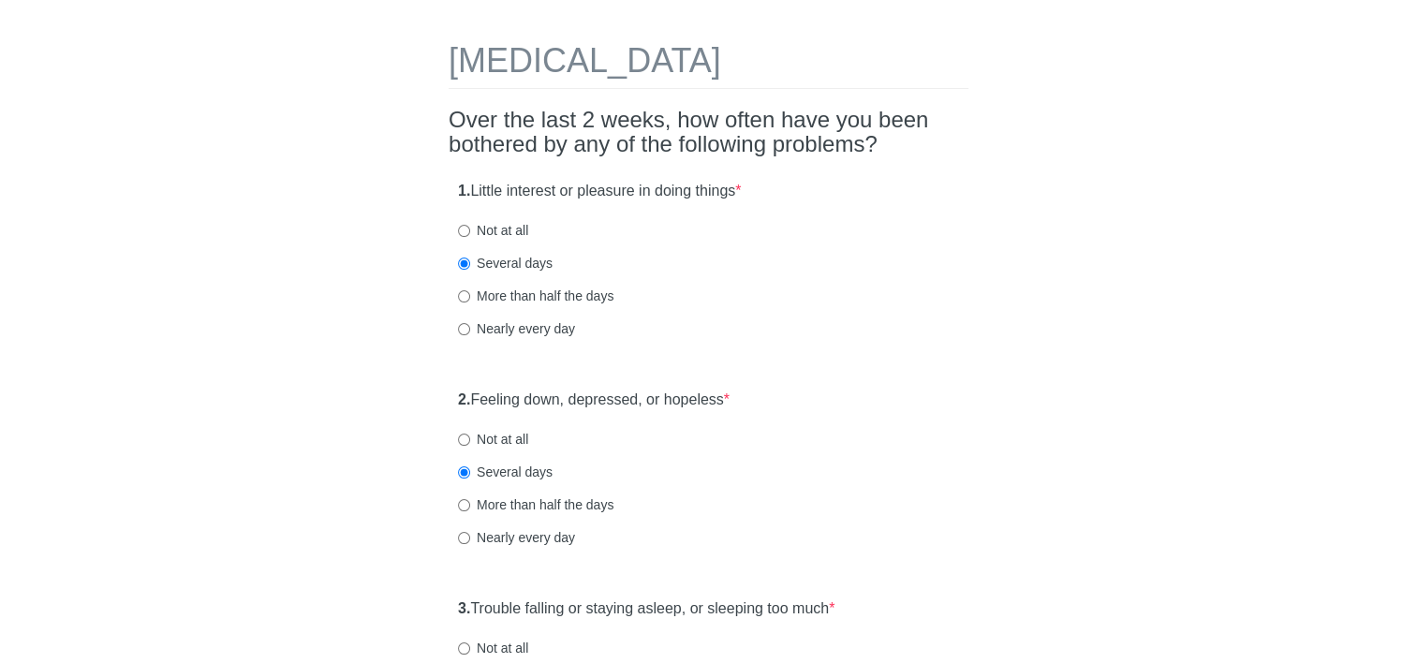
scroll to position [60, 0]
click at [467, 229] on input "Not at all" at bounding box center [464, 233] width 12 height 12
radio input "true"
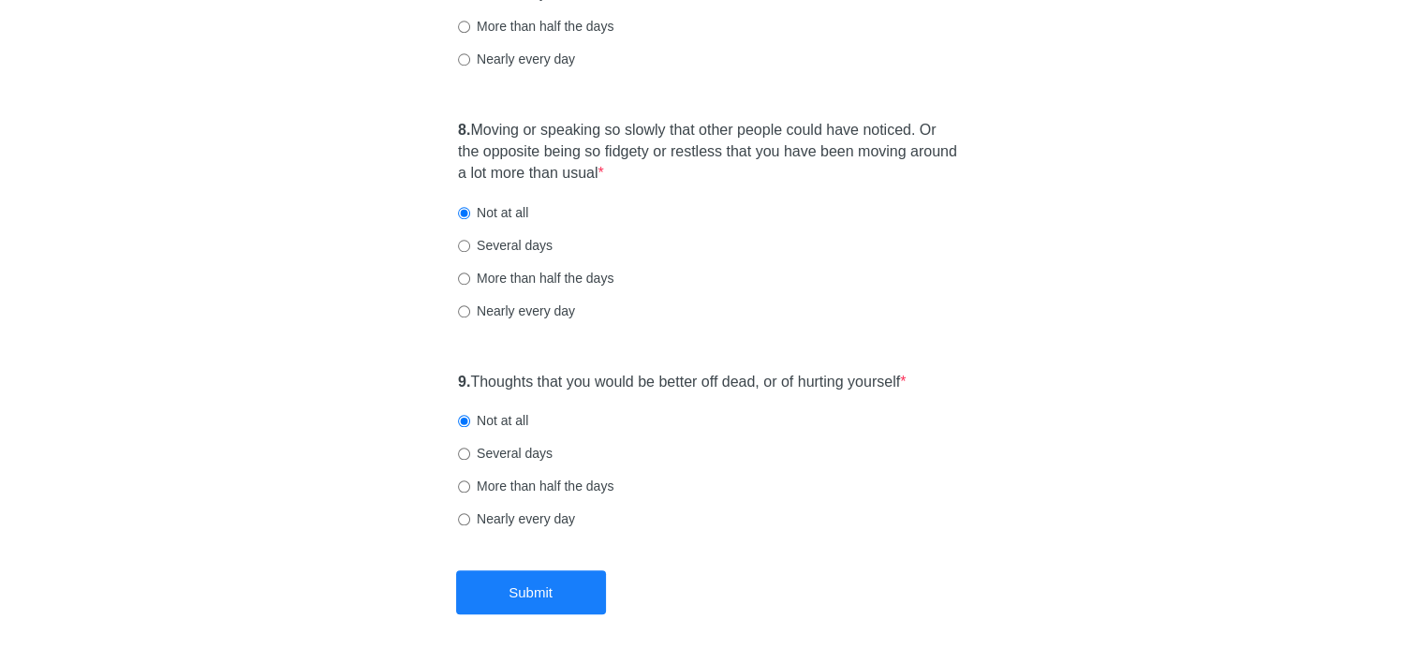
scroll to position [1630, 0]
click at [514, 588] on button "Submit" at bounding box center [531, 590] width 150 height 44
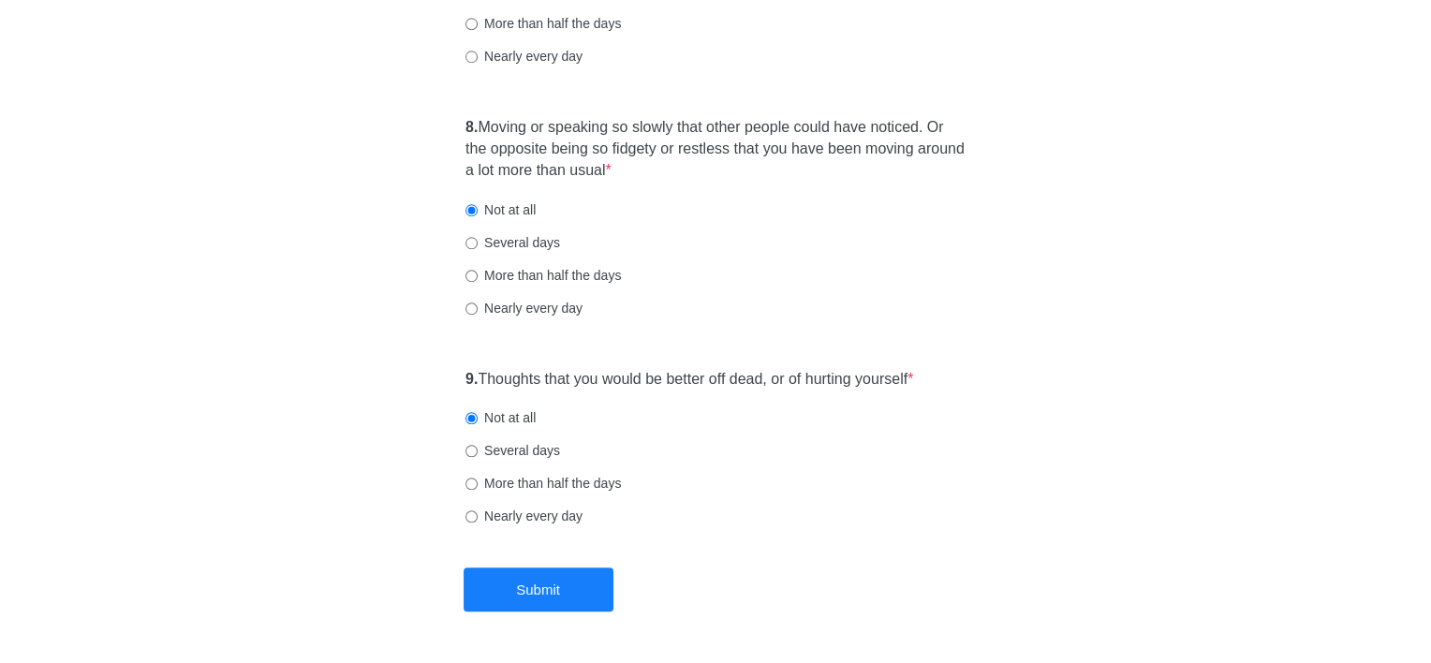
scroll to position [0, 0]
